Goal: Information Seeking & Learning: Learn about a topic

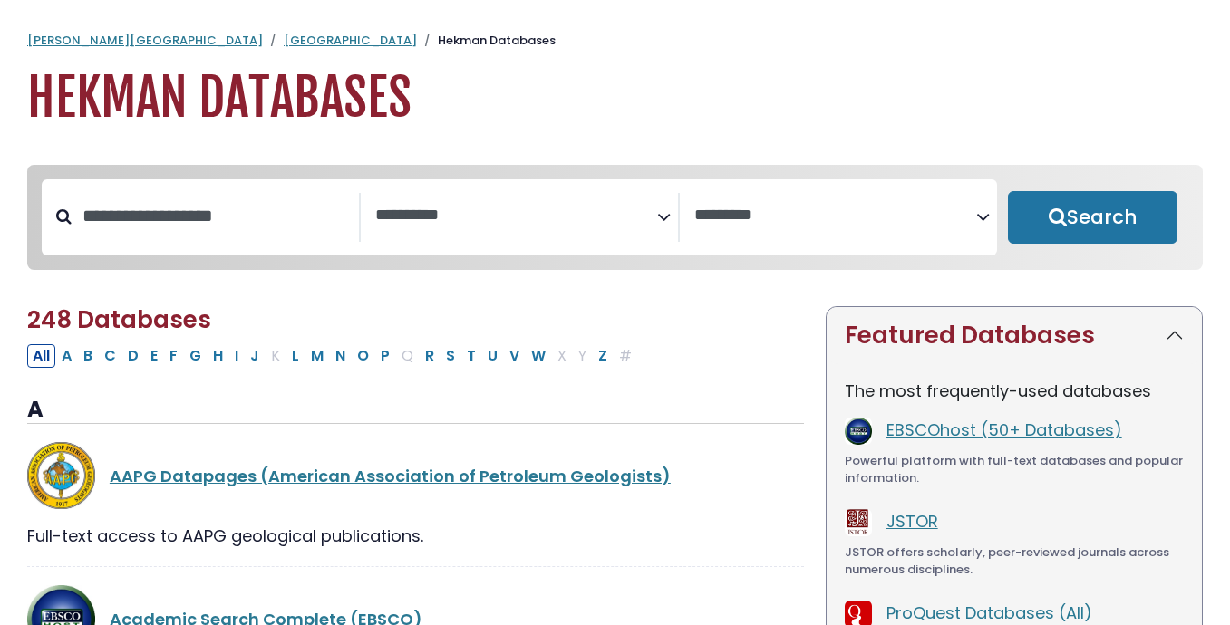
select select "Database Subject Filter"
select select "Database Vendors Filter"
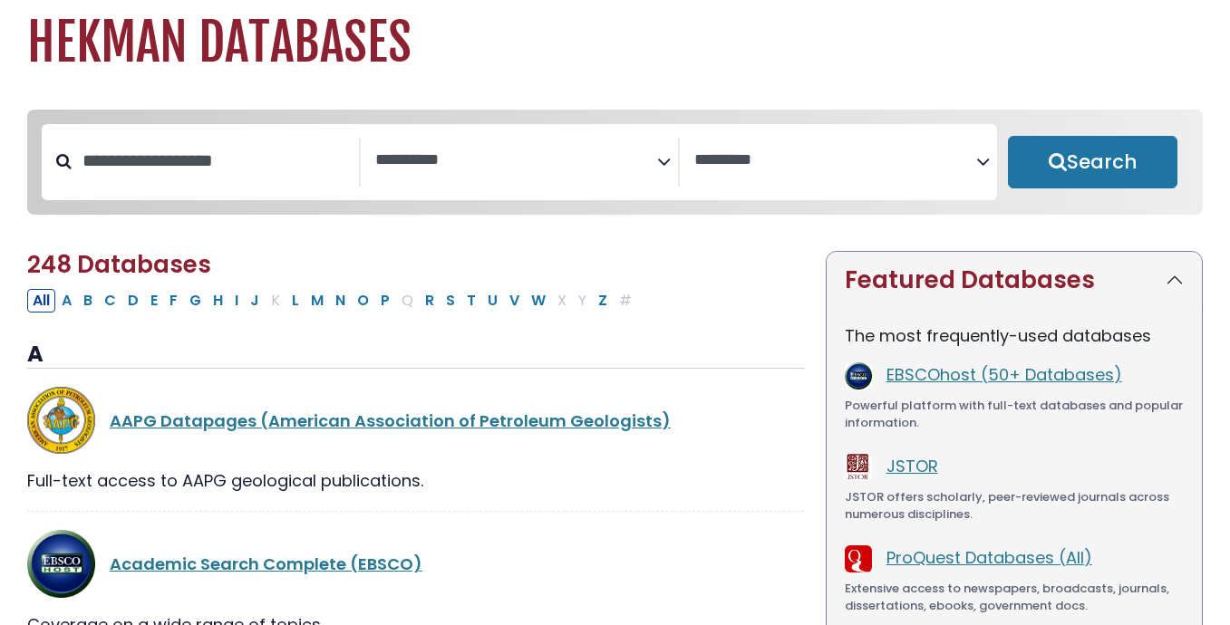
scroll to position [82, 0]
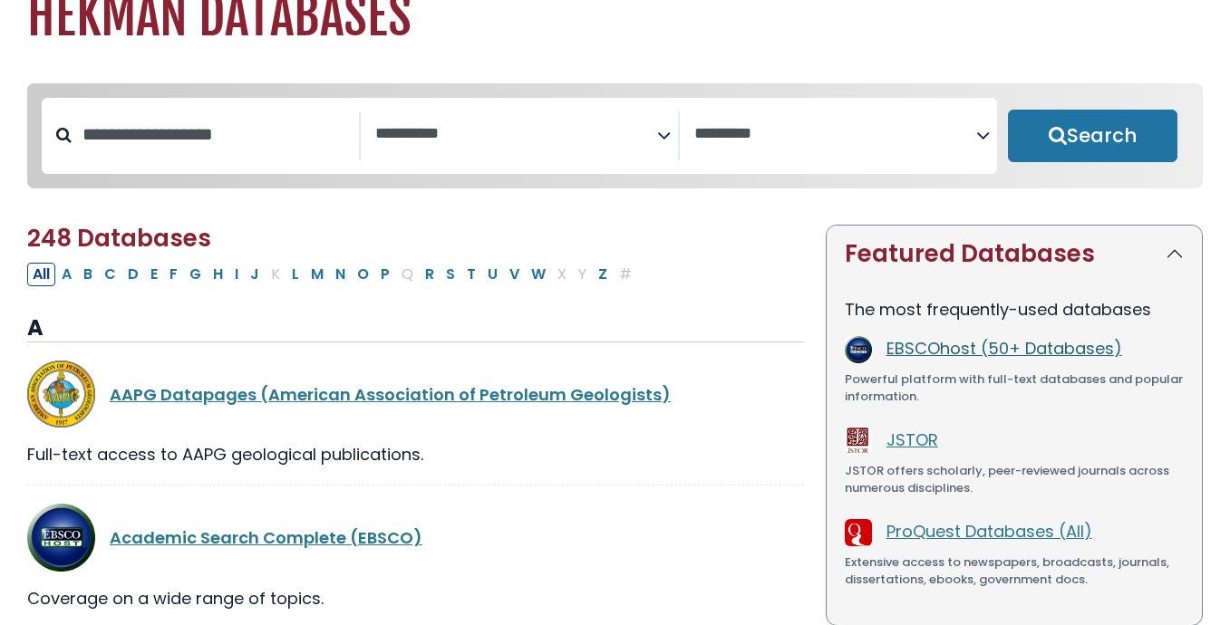
click at [929, 344] on link "EBSCOhost (50+ Databases)" at bounding box center [1005, 348] width 236 height 23
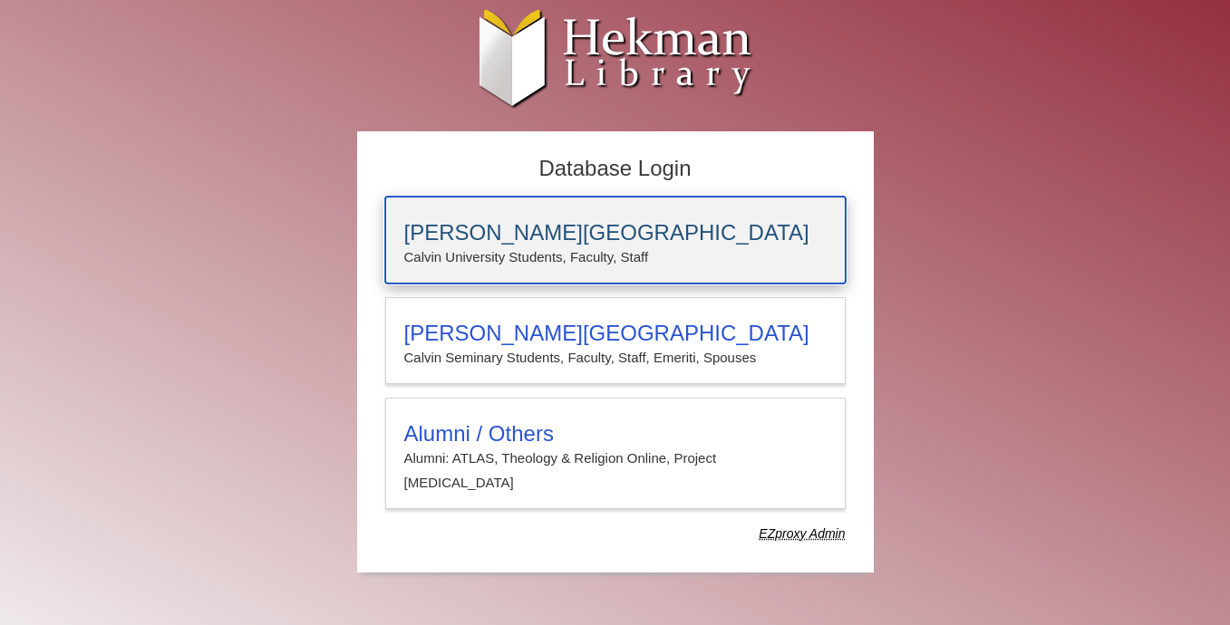
click at [563, 233] on h3 "[PERSON_NAME][GEOGRAPHIC_DATA]" at bounding box center [615, 232] width 422 height 25
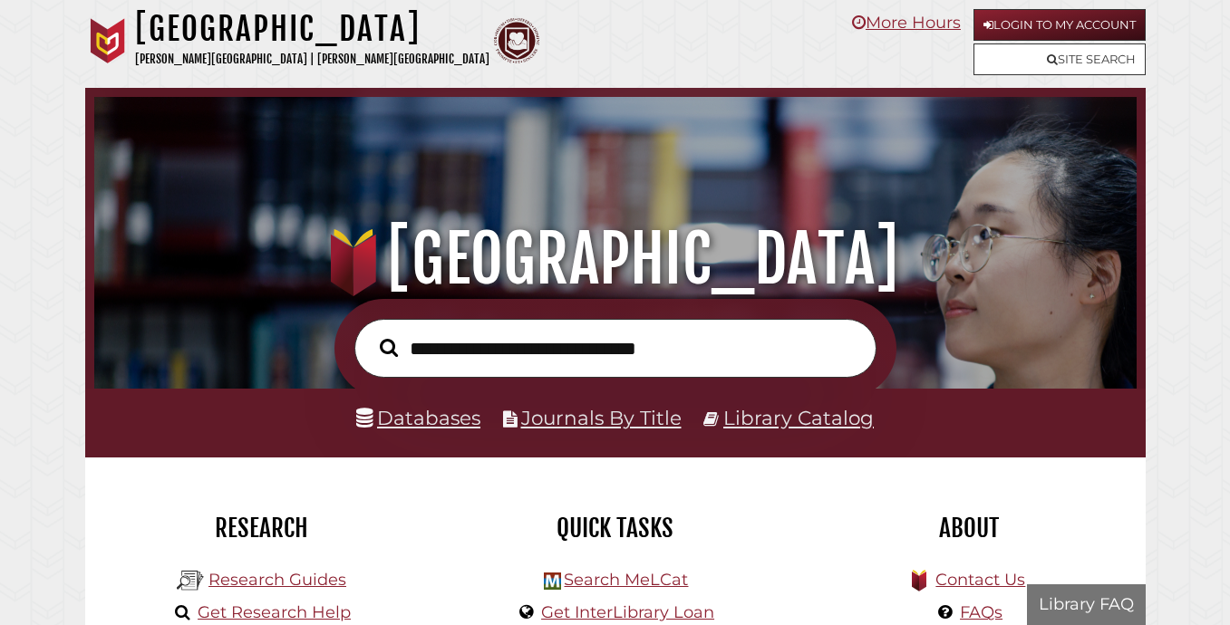
scroll to position [344, 1033]
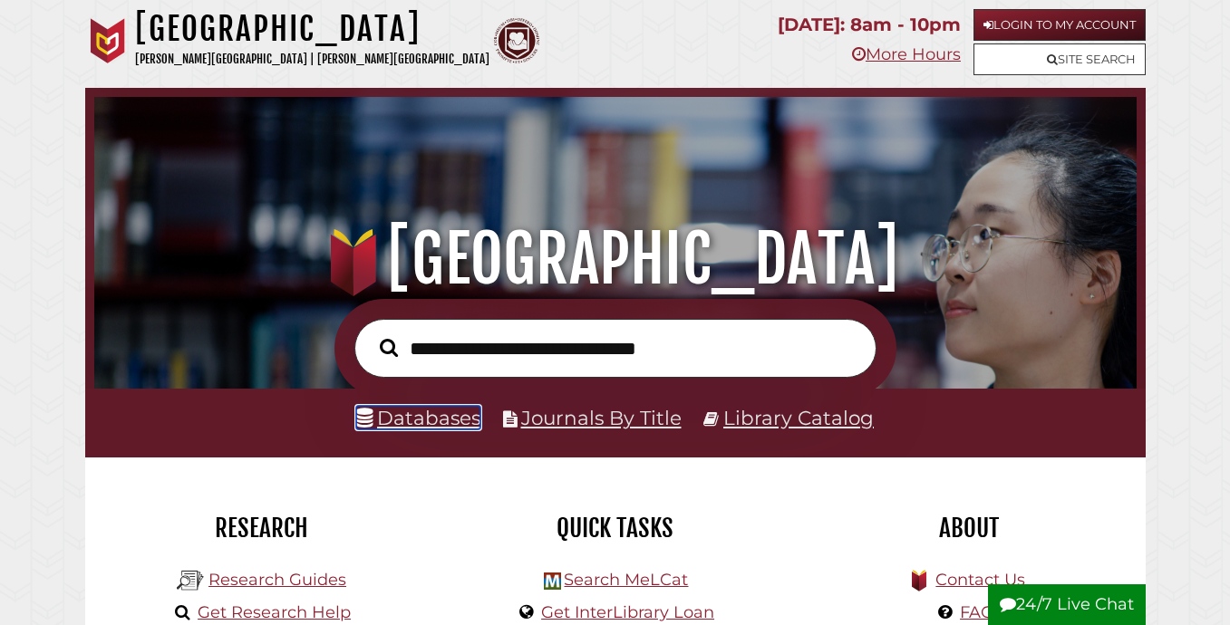
click at [436, 419] on link "Databases" at bounding box center [418, 418] width 124 height 24
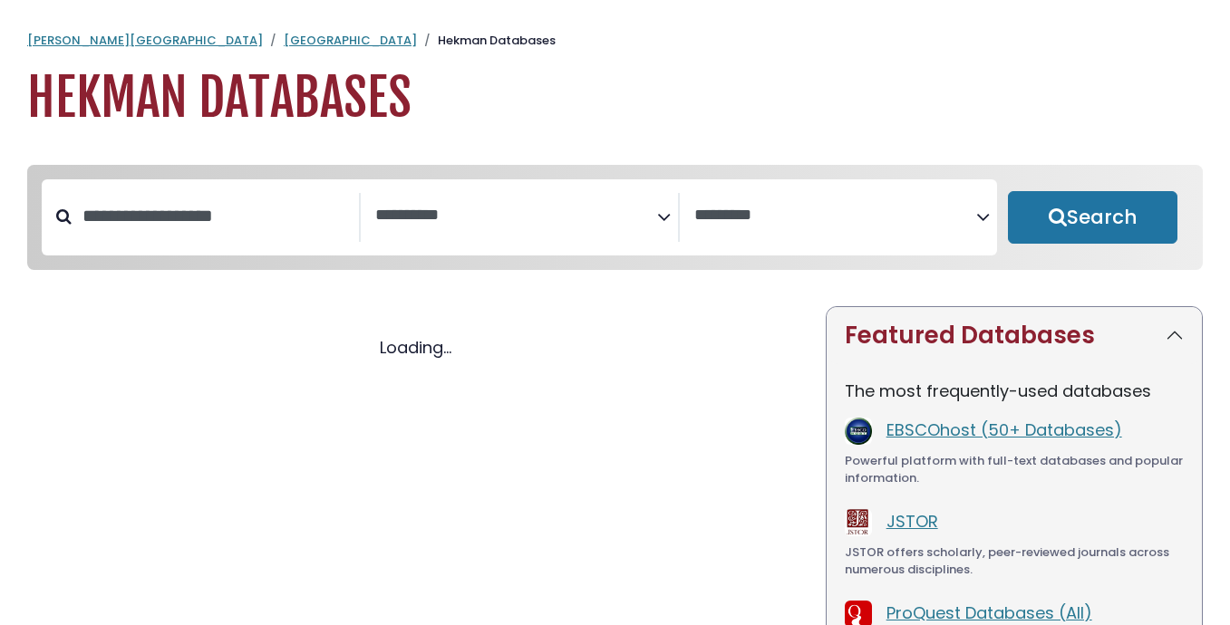
select select "Database Subject Filter"
select select "Database Vendors Filter"
select select "Database Subject Filter"
select select "Database Vendors Filter"
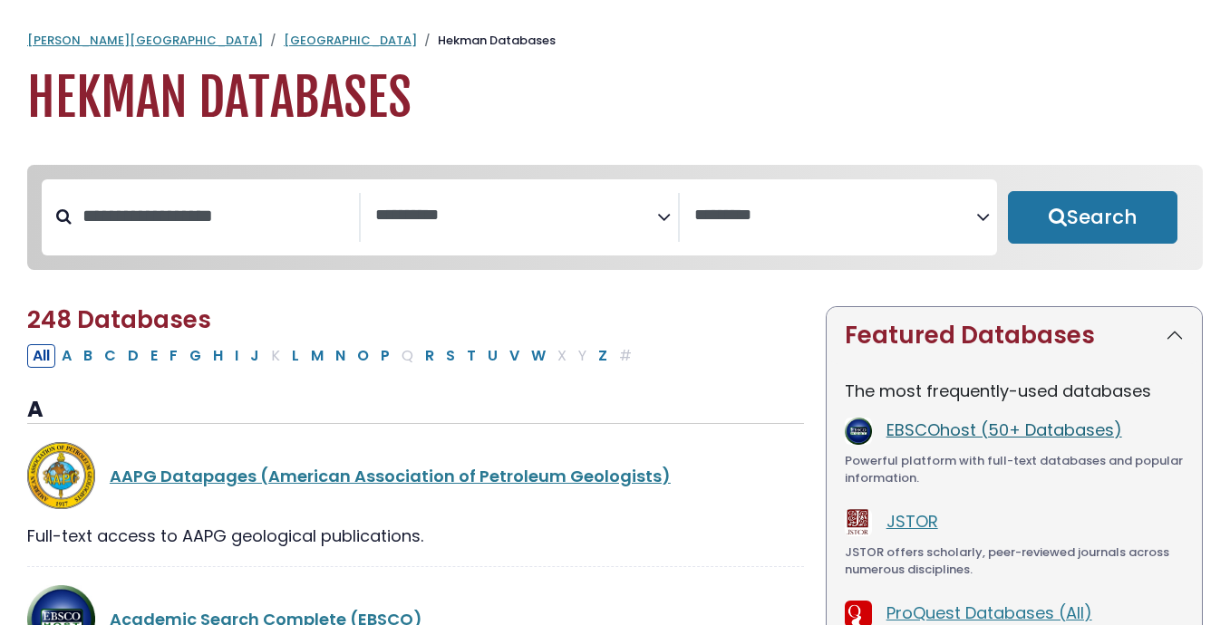
click at [944, 431] on link "EBSCOhost (50+ Databases)" at bounding box center [1005, 430] width 236 height 23
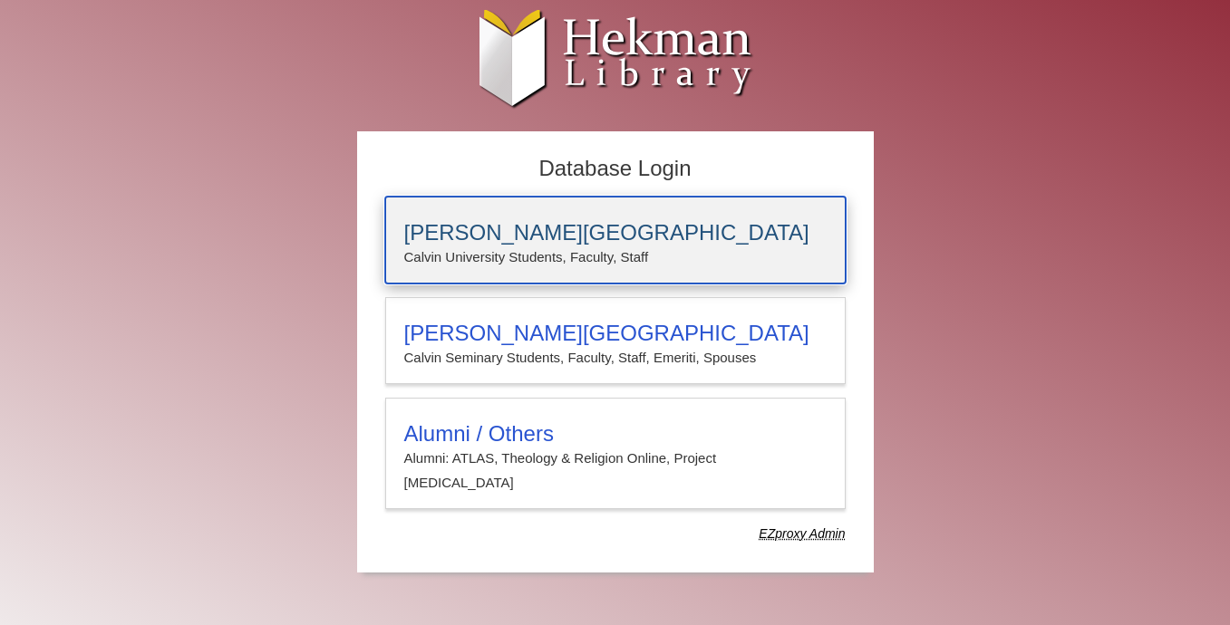
click at [729, 247] on p "Calvin University Students, Faculty, Staff" at bounding box center [615, 258] width 422 height 24
click at [674, 234] on h3 "[PERSON_NAME][GEOGRAPHIC_DATA]" at bounding box center [615, 232] width 422 height 25
